Goal: Find specific page/section: Find specific page/section

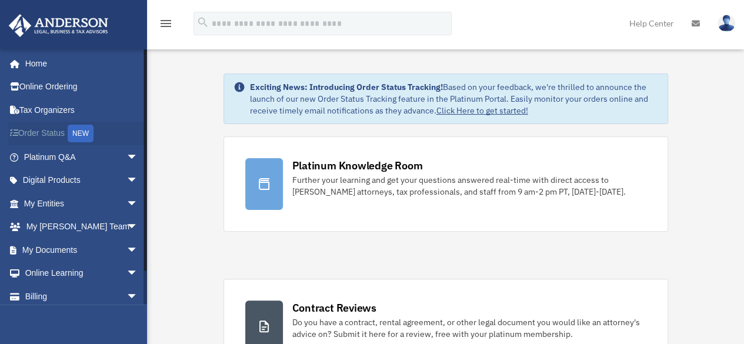
click at [47, 132] on link "Order Status NEW" at bounding box center [82, 134] width 148 height 24
click at [127, 249] on span "arrow_drop_down" at bounding box center [139, 250] width 24 height 24
click at [48, 269] on link "Box" at bounding box center [85, 274] width 139 height 24
